Goal: Navigation & Orientation: Understand site structure

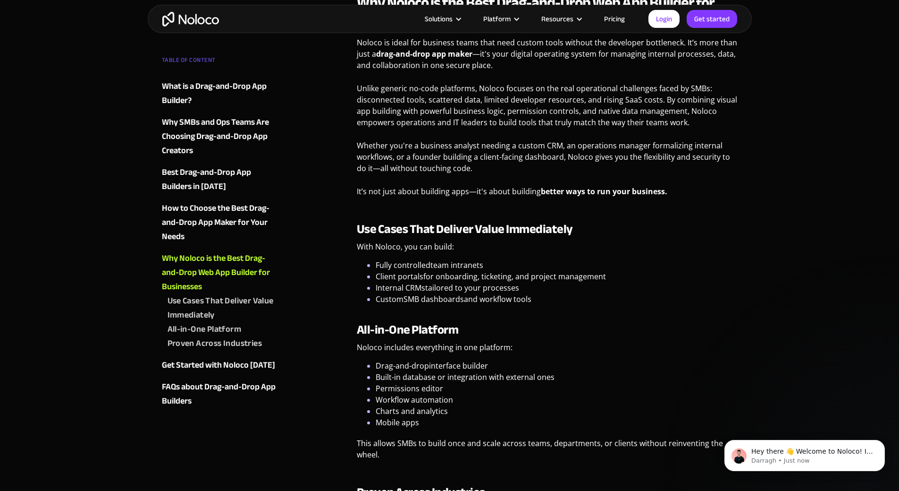
scroll to position [3352, 0]
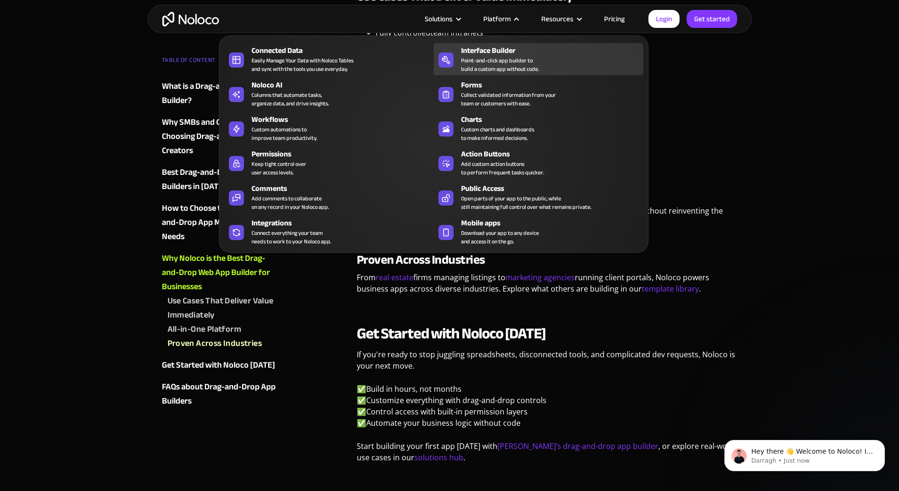
click at [509, 63] on div "Point-and-click app builder to build a custom app without code." at bounding box center [500, 64] width 78 height 17
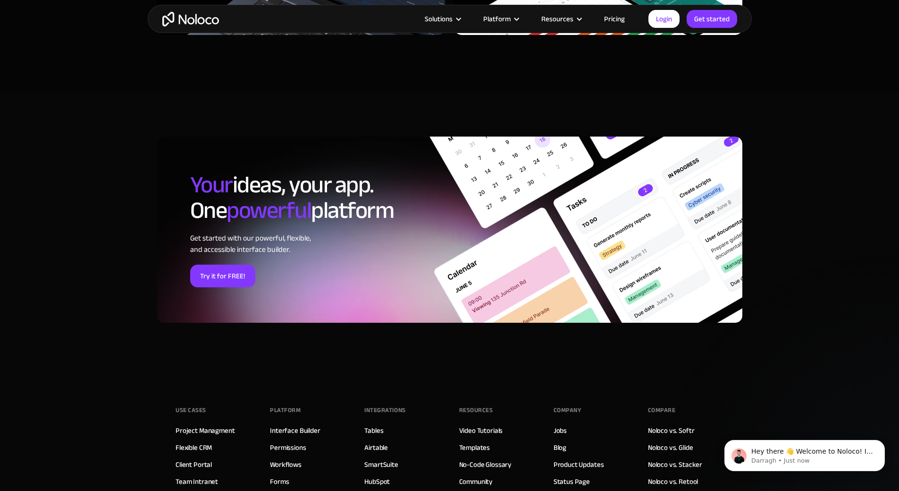
scroll to position [2927, 0]
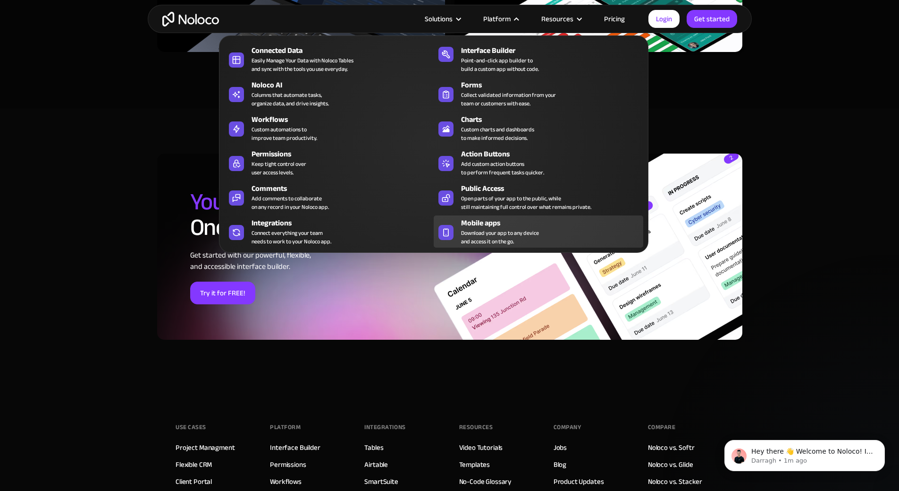
click at [532, 229] on div "Mobile apps" at bounding box center [554, 222] width 186 height 11
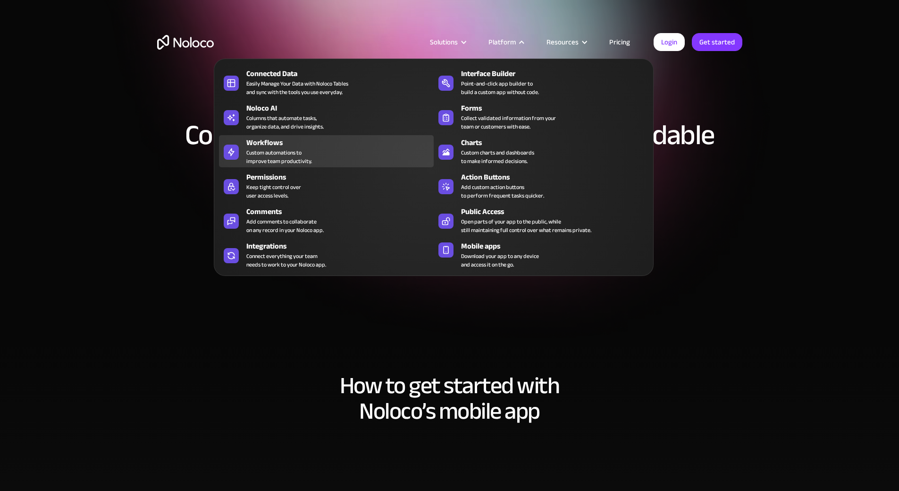
click at [289, 148] on div "Workflows" at bounding box center [342, 142] width 192 height 11
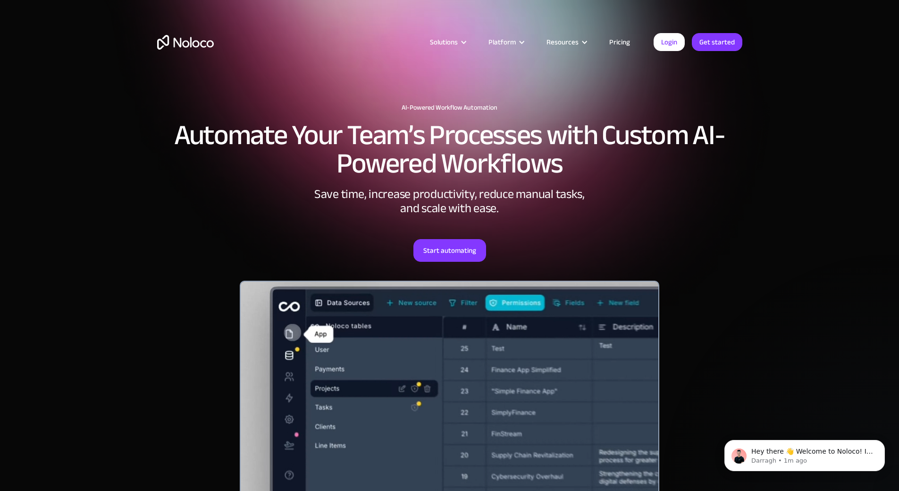
click at [187, 49] on img "home" at bounding box center [185, 42] width 57 height 15
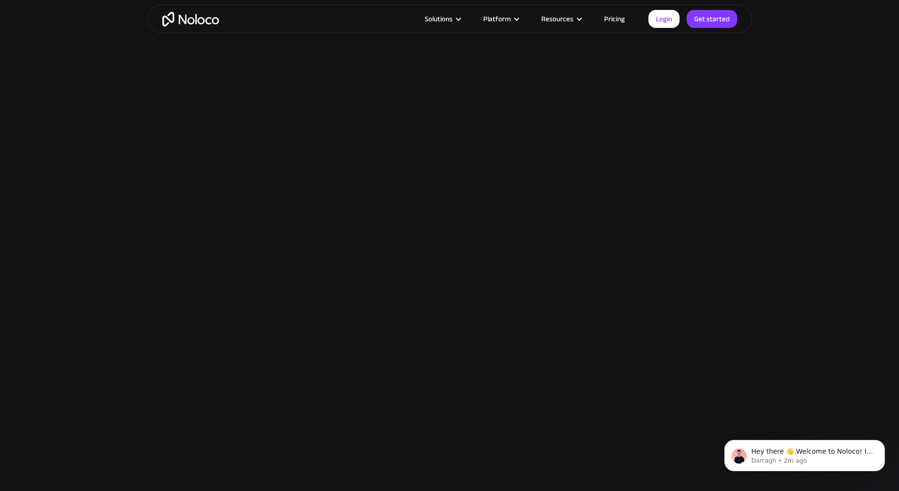
scroll to position [2125, 0]
